Goal: Book appointment/travel/reservation

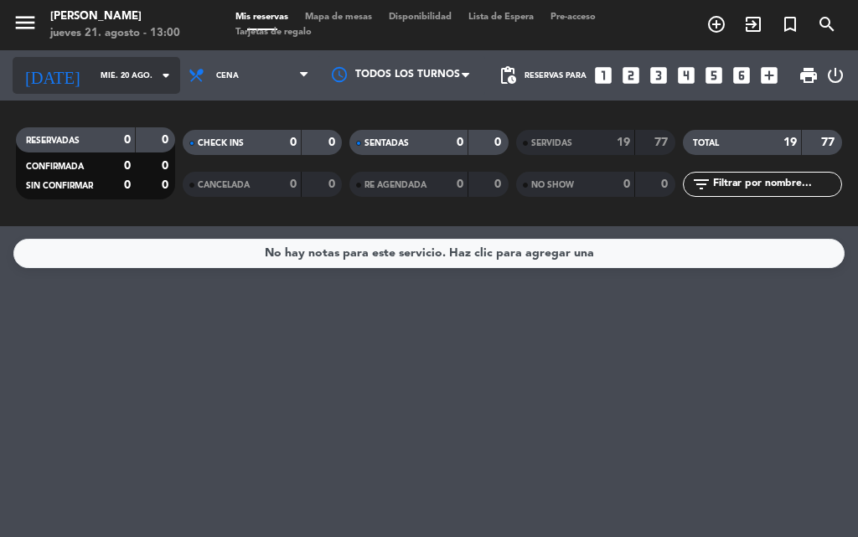
click at [157, 82] on icon "arrow_drop_down" at bounding box center [166, 75] width 20 height 20
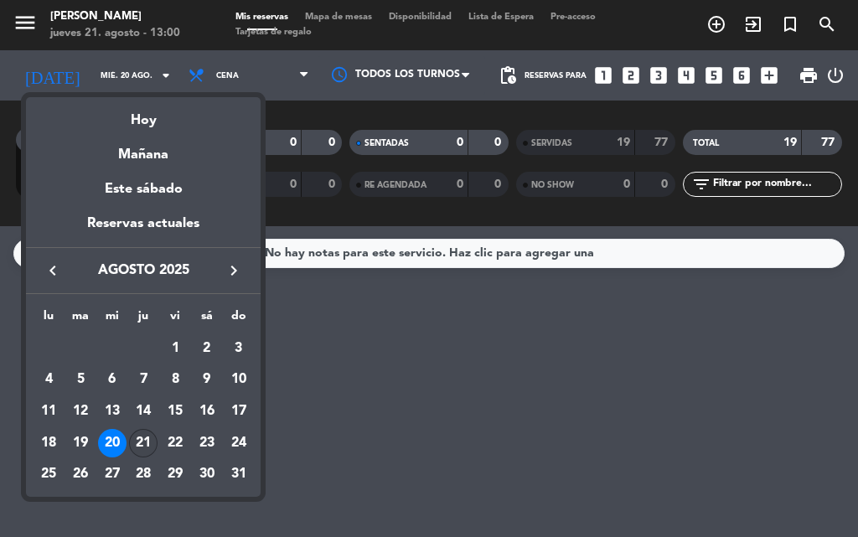
click at [135, 441] on div "21" at bounding box center [143, 443] width 28 height 28
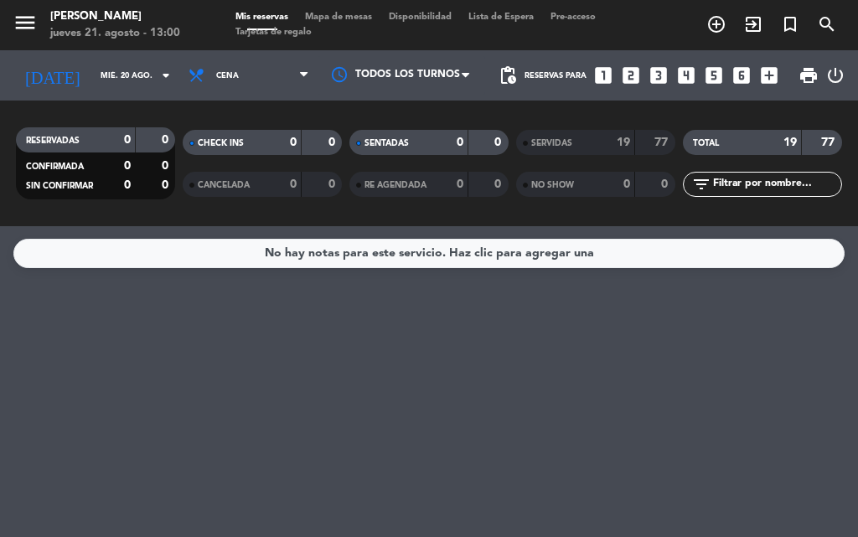
type input "jue. 21 ago."
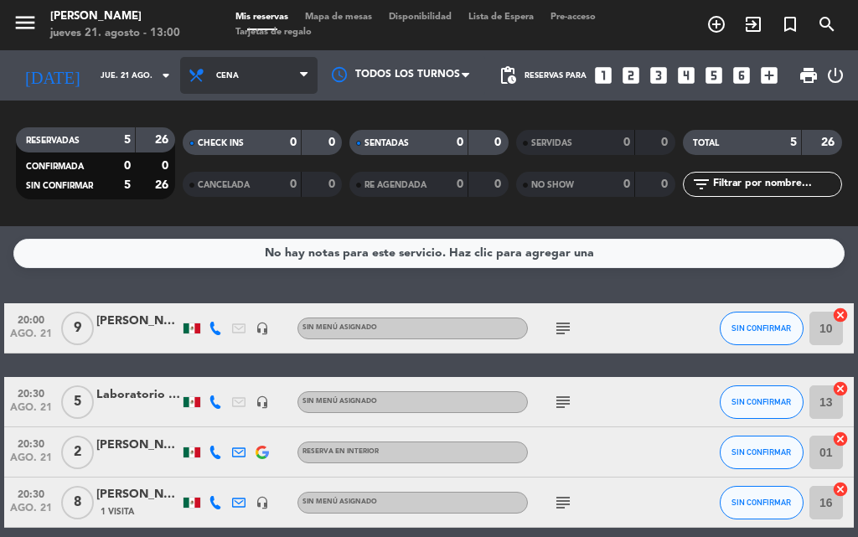
click at [300, 74] on icon at bounding box center [304, 75] width 8 height 13
click at [216, 148] on div "menu [PERSON_NAME] [DATE] 21. agosto - 13:00 Mis reservas Mapa de mesas Disponi…" at bounding box center [429, 113] width 858 height 226
click at [216, 148] on div "CHECK INS" at bounding box center [225, 142] width 77 height 19
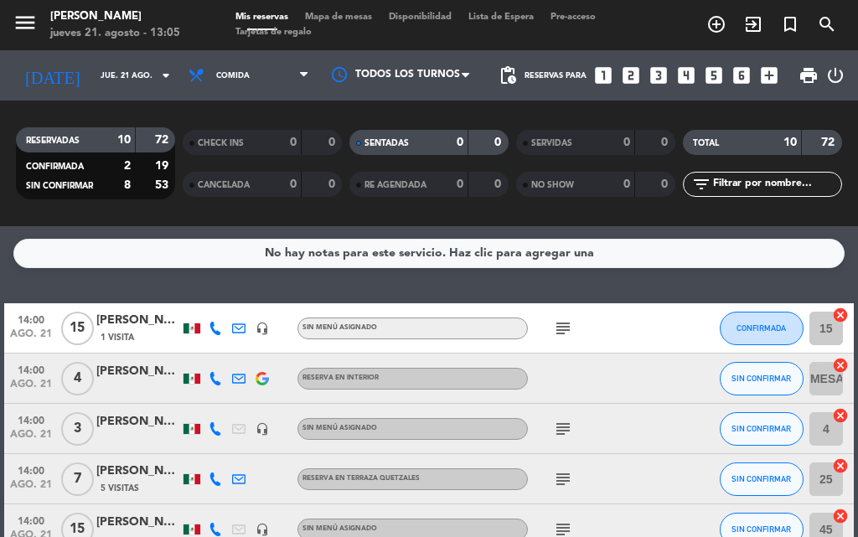
click at [247, 51] on div "Todos los servicios Comida Cena Comida Todos los servicios Comida Cena" at bounding box center [248, 75] width 137 height 50
click at [265, 76] on span "Comida" at bounding box center [248, 75] width 137 height 37
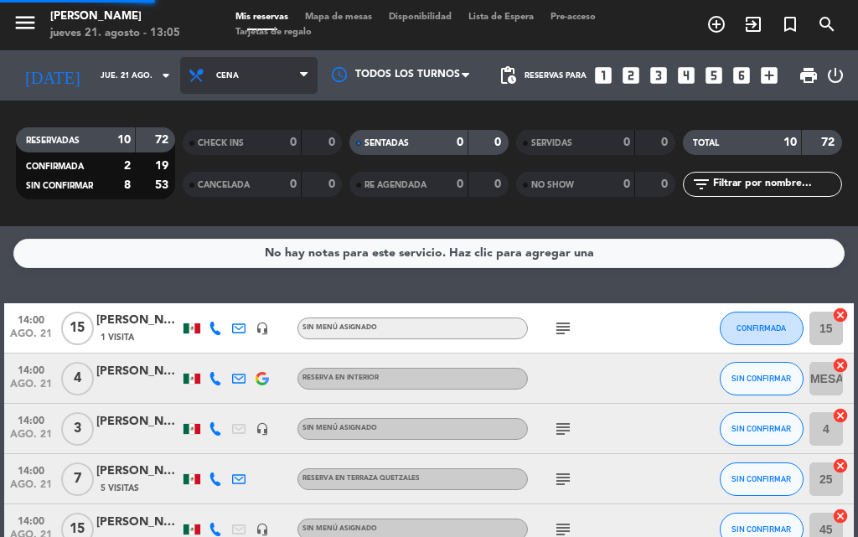
click at [220, 182] on div "menu [PERSON_NAME] [DATE] 21. agosto - 13:05 Mis reservas Mapa de mesas Disponi…" at bounding box center [429, 113] width 858 height 226
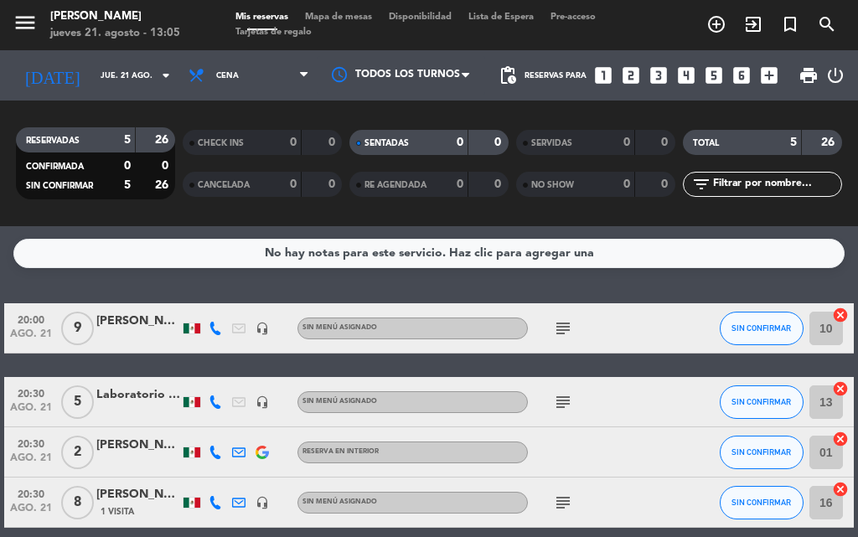
click at [257, 79] on span "Cena" at bounding box center [248, 75] width 137 height 37
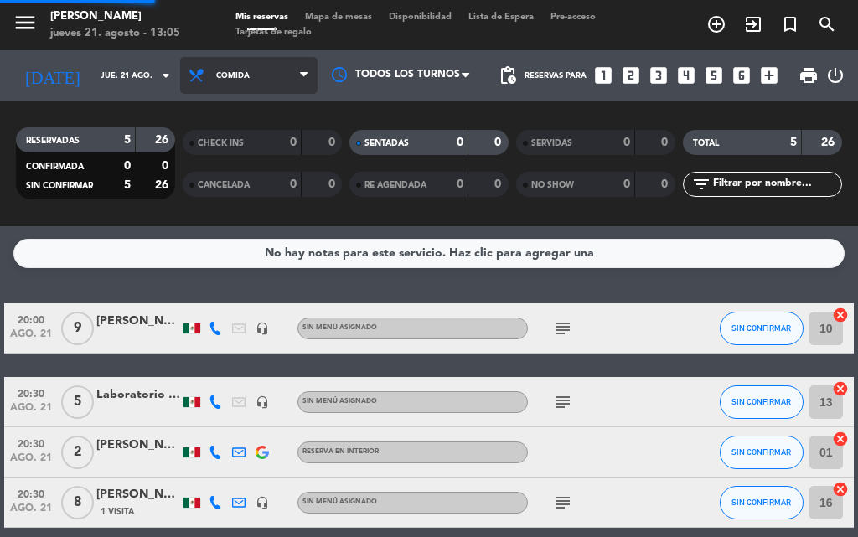
click at [226, 149] on div "menu [PERSON_NAME] [DATE] 21. agosto - 13:05 Mis reservas Mapa de mesas Disponi…" at bounding box center [429, 113] width 858 height 226
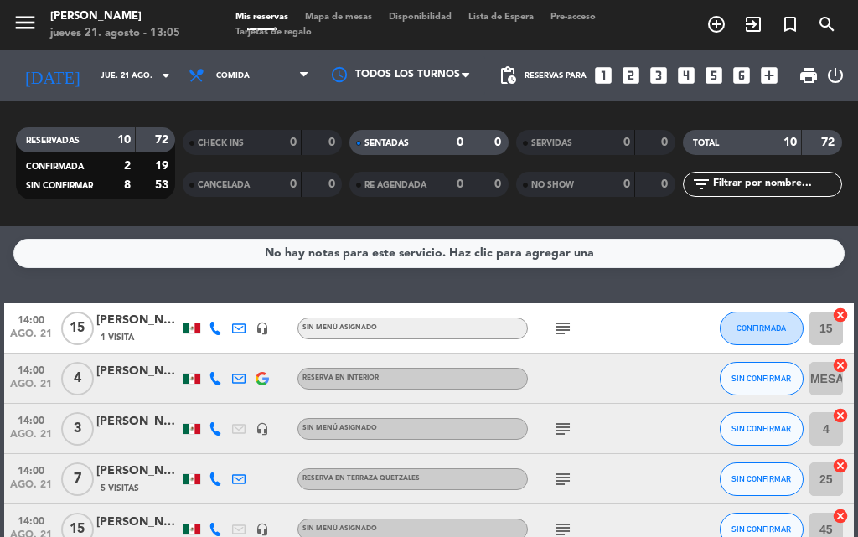
click at [562, 328] on icon "subject" at bounding box center [563, 329] width 20 height 20
click at [564, 427] on icon "subject" at bounding box center [563, 429] width 20 height 20
click at [557, 485] on icon "subject" at bounding box center [563, 479] width 20 height 20
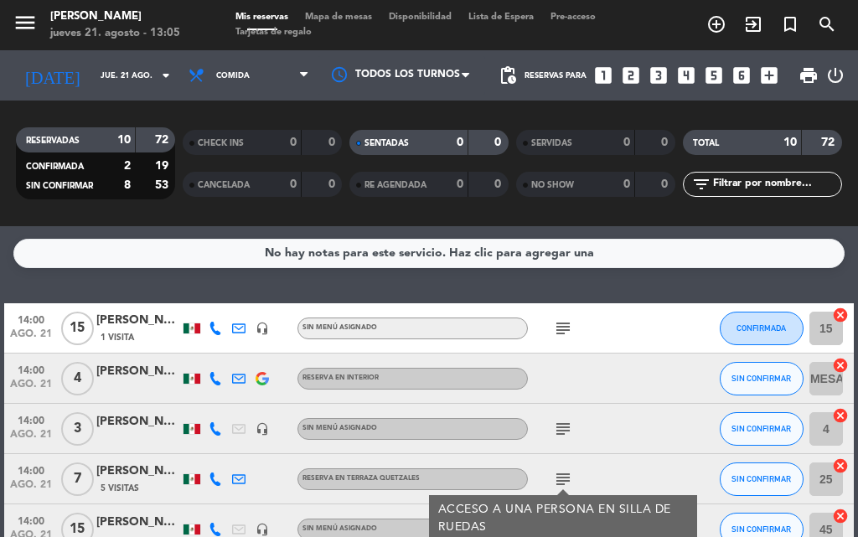
click at [605, 465] on div "subject ACCESO A UNA PERSONA EN SILLA DE RUEDAS" at bounding box center [598, 478] width 141 height 49
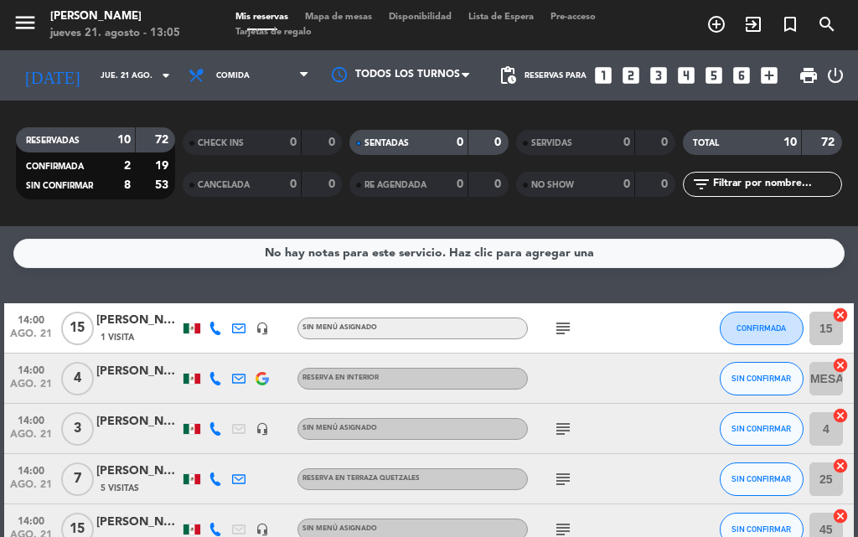
click at [573, 525] on icon "subject" at bounding box center [563, 530] width 20 height 20
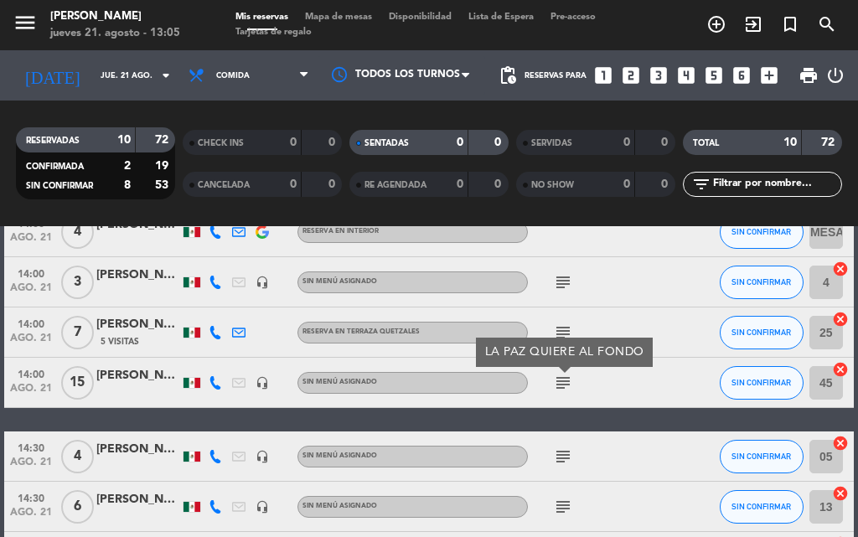
scroll to position [335, 0]
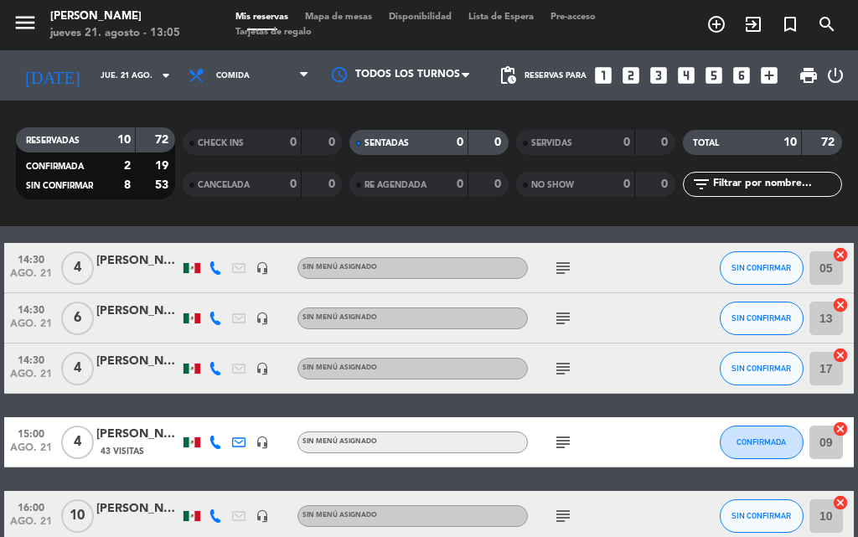
click at [560, 272] on icon "subject" at bounding box center [563, 268] width 20 height 20
click at [568, 316] on icon "subject" at bounding box center [563, 318] width 20 height 20
click at [556, 366] on icon "subject" at bounding box center [563, 369] width 20 height 20
click at [560, 442] on icon "subject" at bounding box center [563, 443] width 20 height 20
click at [561, 509] on icon "subject" at bounding box center [563, 516] width 20 height 20
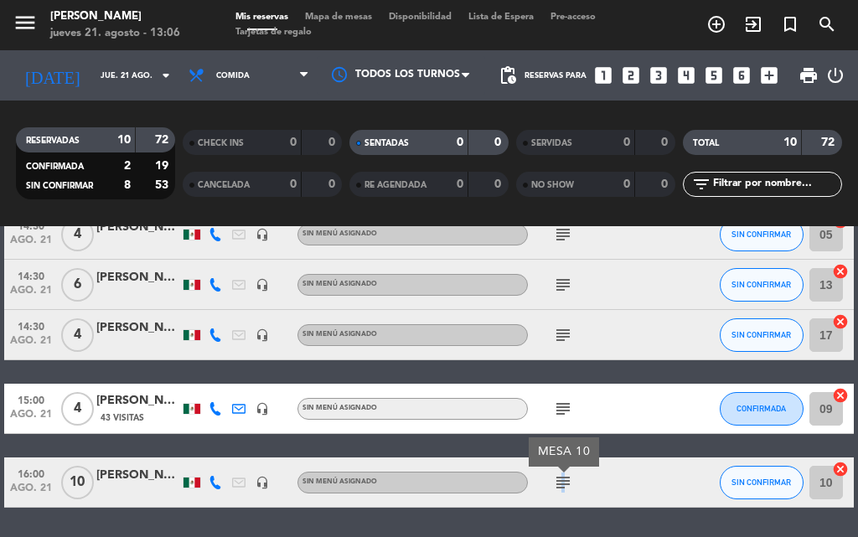
scroll to position [423, 0]
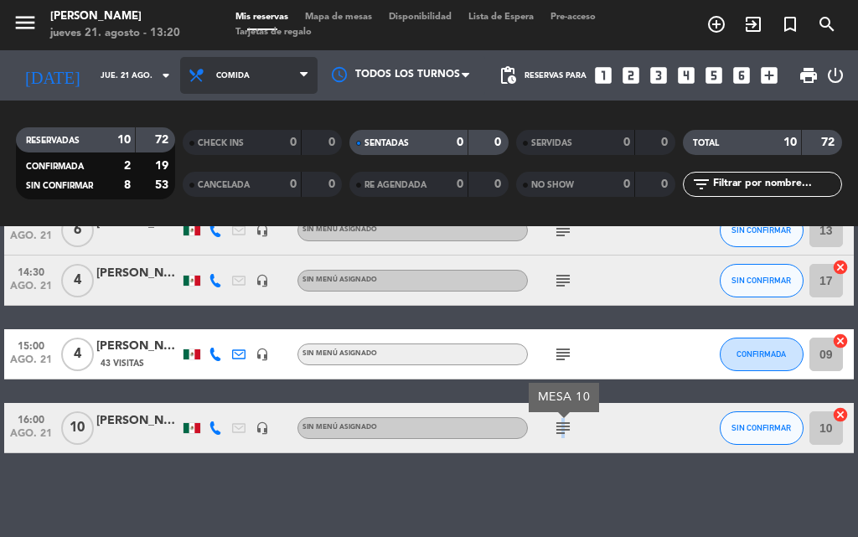
click at [298, 76] on span "Comida" at bounding box center [248, 75] width 137 height 37
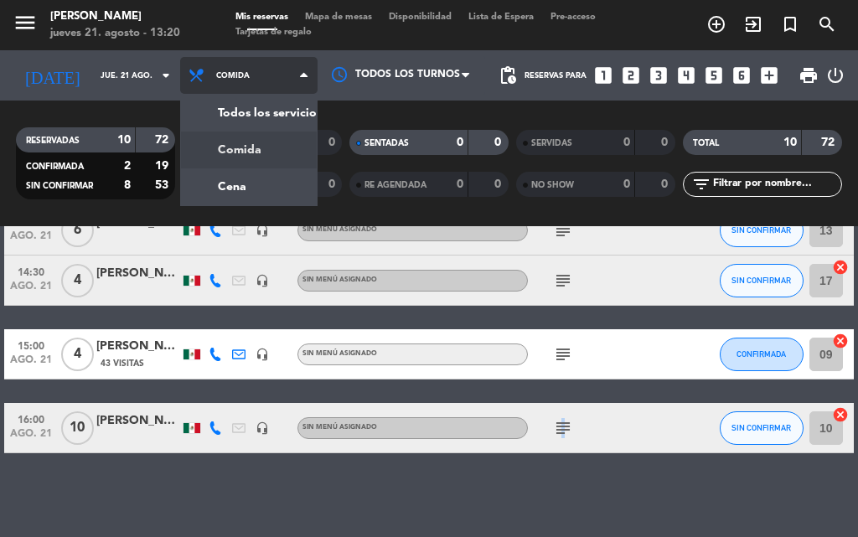
click at [239, 154] on div "menu [PERSON_NAME] [DATE] 21. agosto - 13:20 Mis reservas Mapa de mesas Disponi…" at bounding box center [429, 113] width 858 height 226
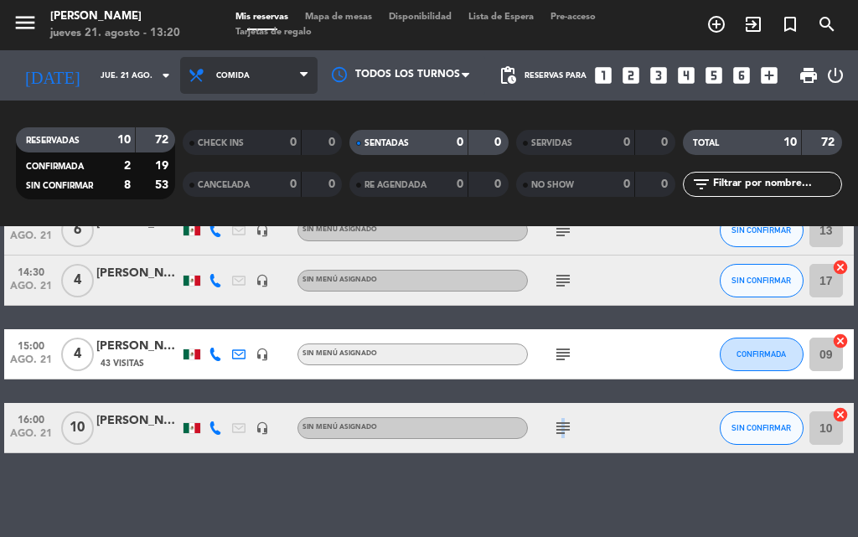
click at [279, 86] on span "Comida" at bounding box center [248, 75] width 137 height 37
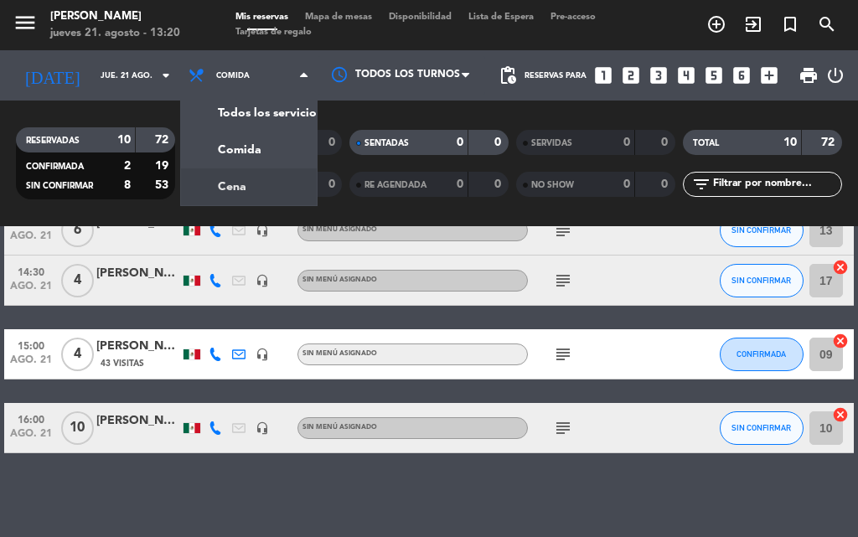
click at [206, 184] on div "menu [PERSON_NAME] [DATE] 21. agosto - 13:20 Mis reservas Mapa de mesas Disponi…" at bounding box center [429, 113] width 858 height 226
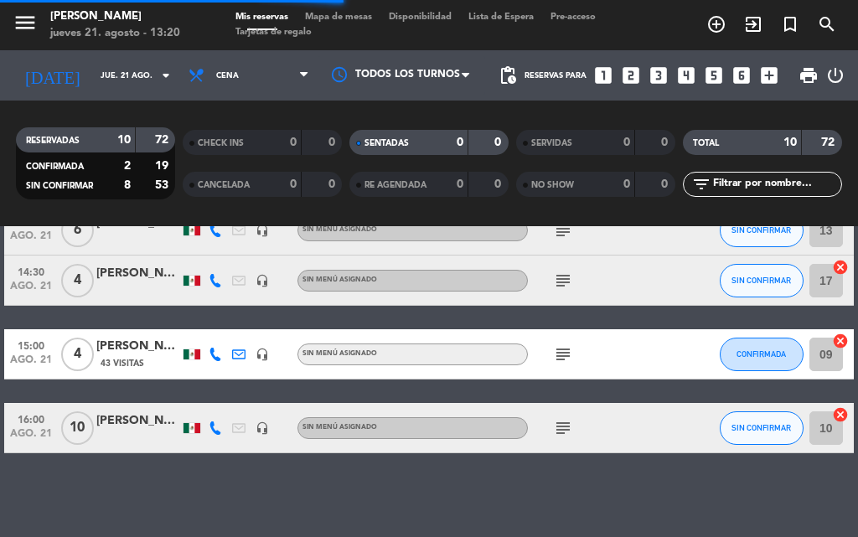
scroll to position [199, 0]
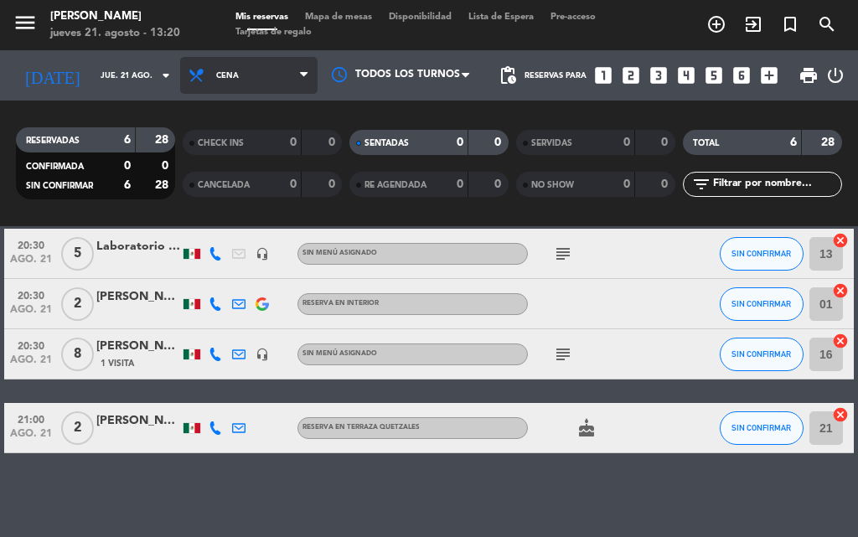
click at [303, 65] on span "Cena" at bounding box center [248, 75] width 137 height 37
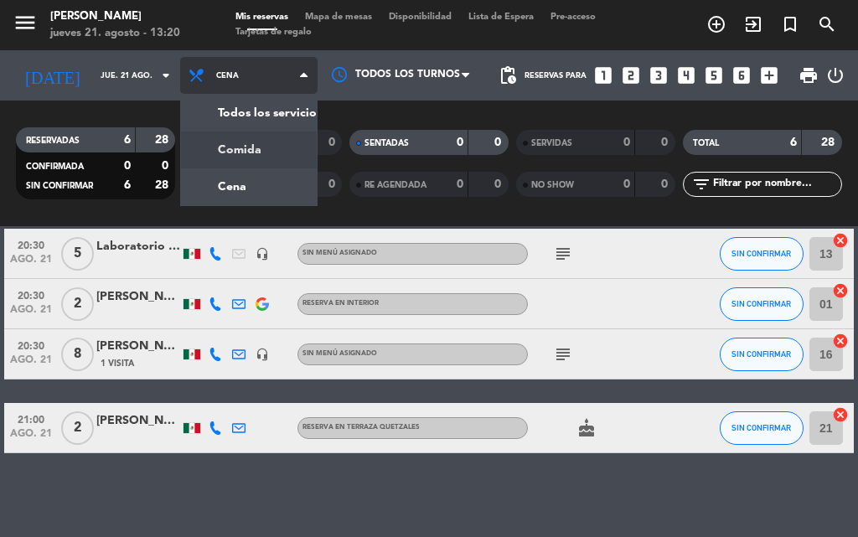
click at [205, 158] on div "menu [PERSON_NAME] [DATE] 21. agosto - 13:20 Mis reservas Mapa de mesas Disponi…" at bounding box center [429, 113] width 858 height 226
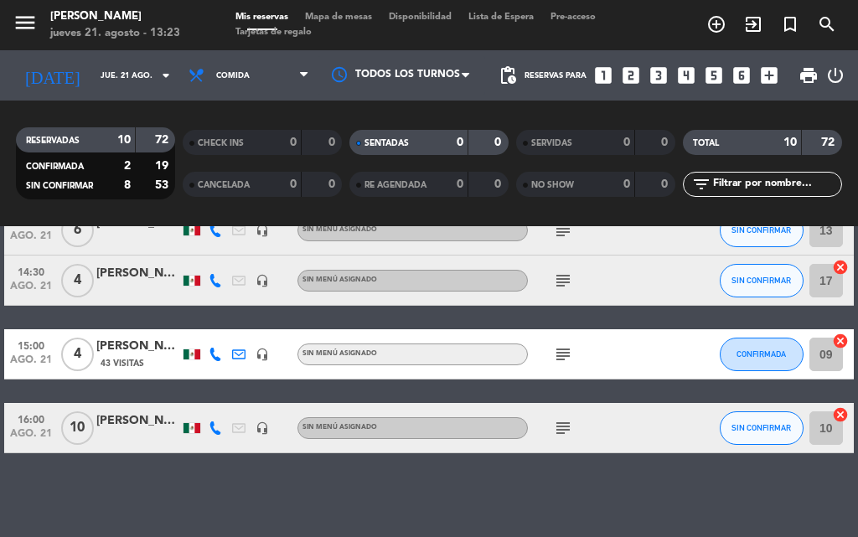
scroll to position [350, 0]
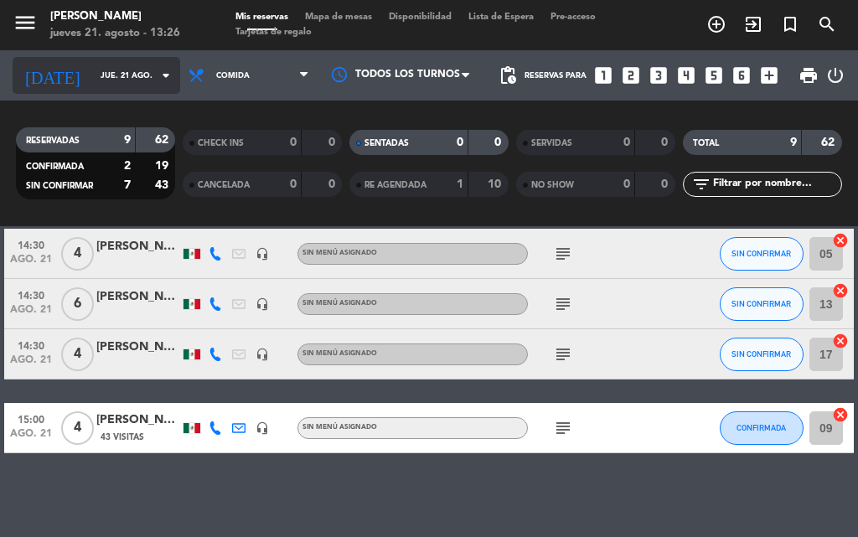
click at [108, 70] on input "jue. 21 ago." at bounding box center [147, 76] width 110 height 26
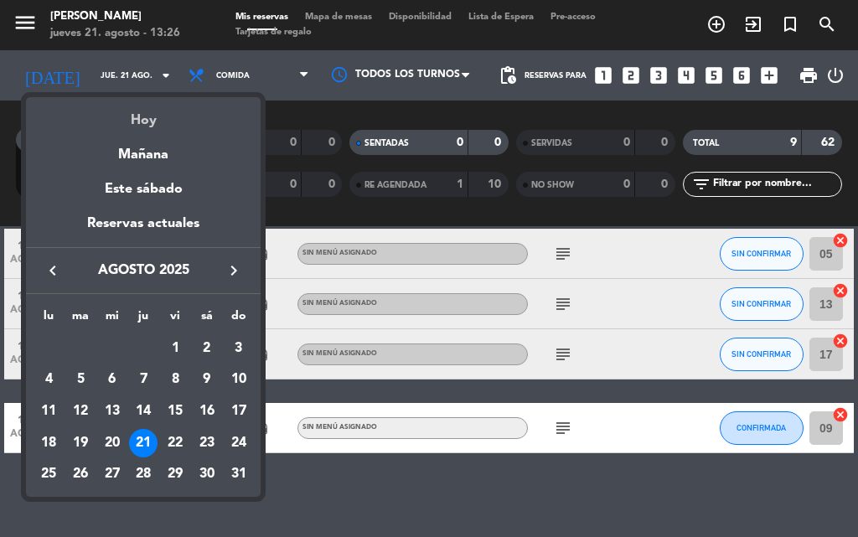
click at [124, 117] on div "Hoy" at bounding box center [143, 114] width 235 height 34
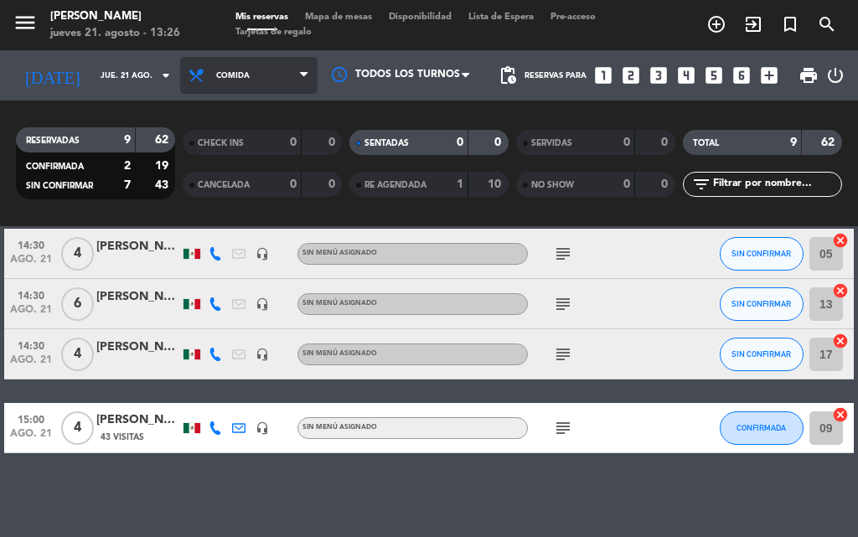
click at [256, 79] on span "Comida" at bounding box center [248, 75] width 137 height 37
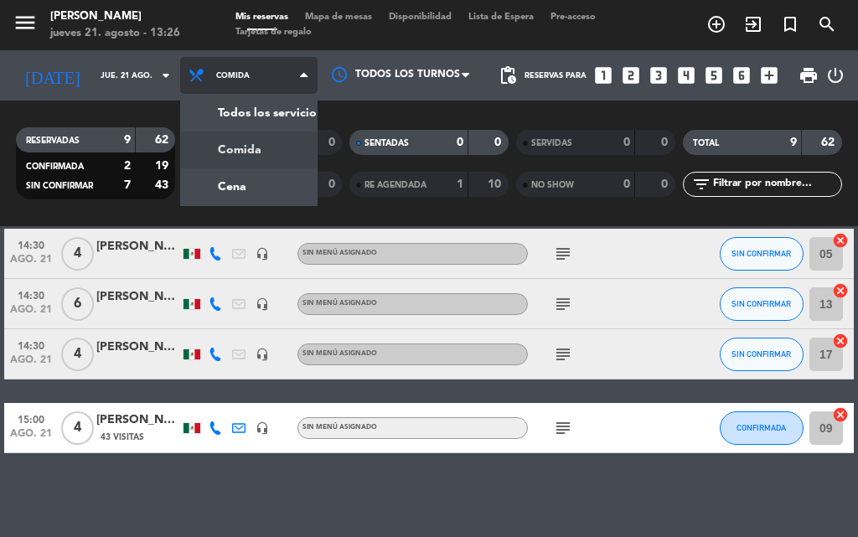
click at [247, 147] on div "menu [PERSON_NAME] [DATE] 21. agosto - 13:26 Mis reservas Mapa de mesas Disponi…" at bounding box center [429, 113] width 858 height 226
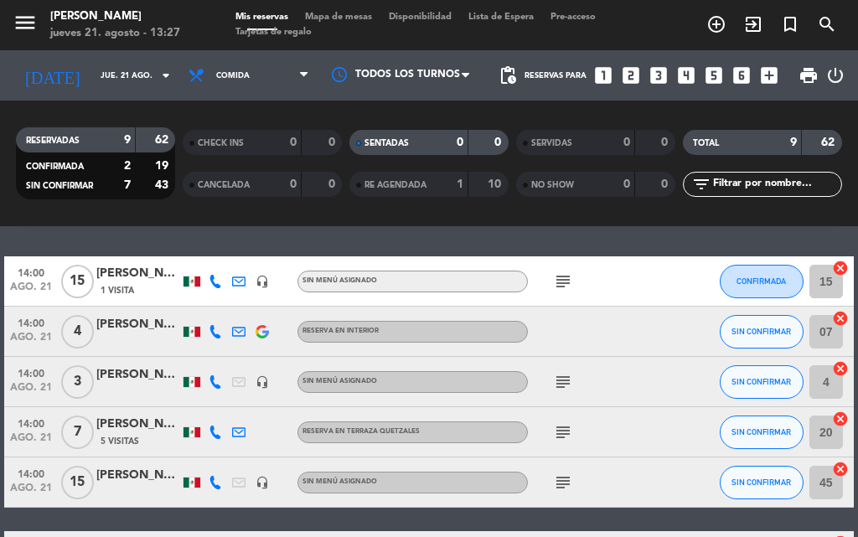
scroll to position [0, 0]
